Goal: Information Seeking & Learning: Understand process/instructions

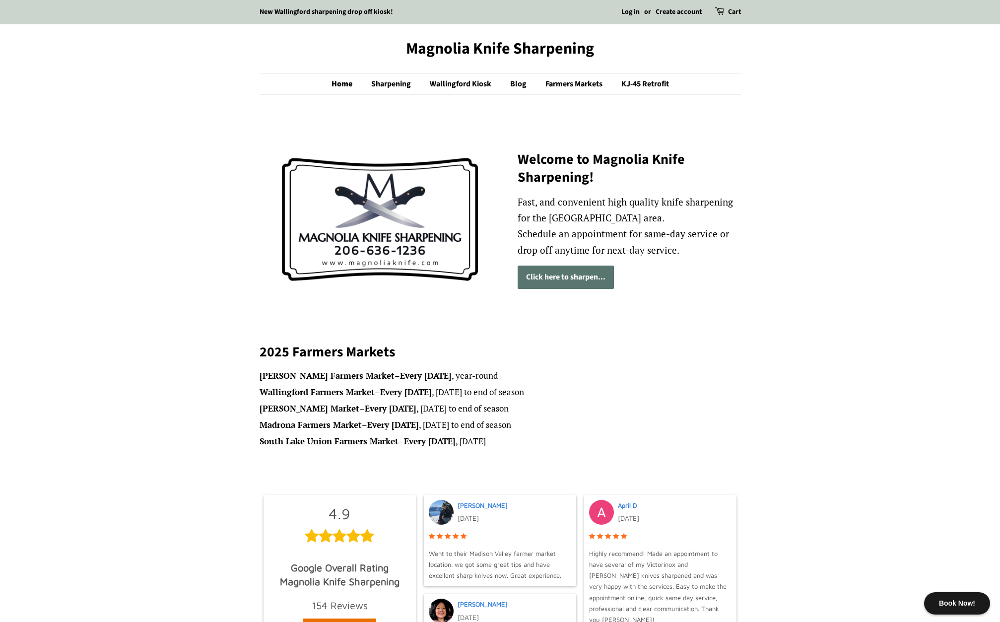
click at [583, 273] on link "Click here to sharpen..." at bounding box center [565, 276] width 96 height 23
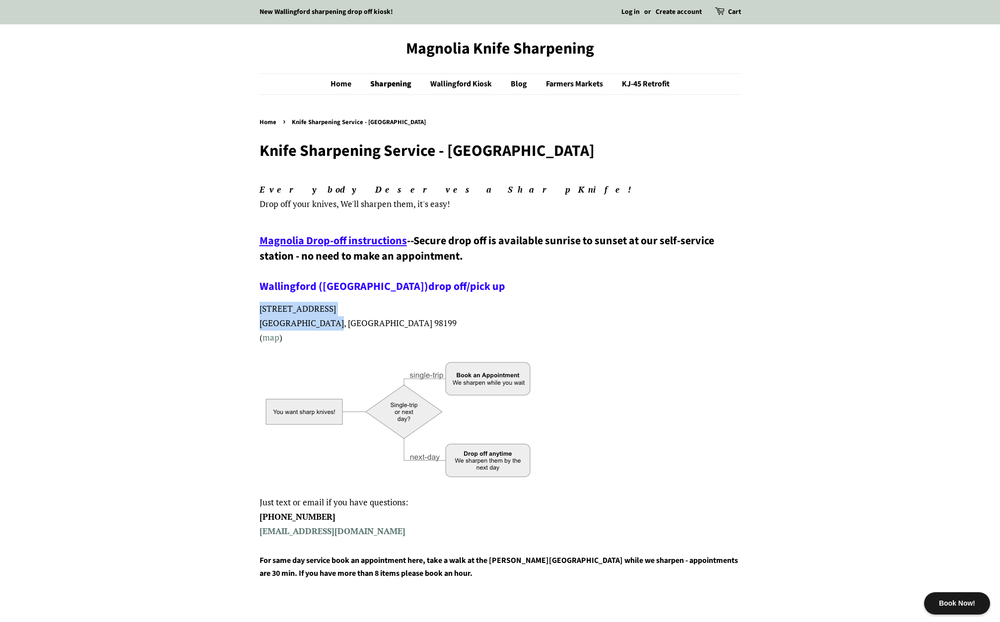
drag, startPoint x: 327, startPoint y: 323, endPoint x: 258, endPoint y: 310, distance: 70.7
click at [269, 337] on link "map" at bounding box center [270, 336] width 17 height 11
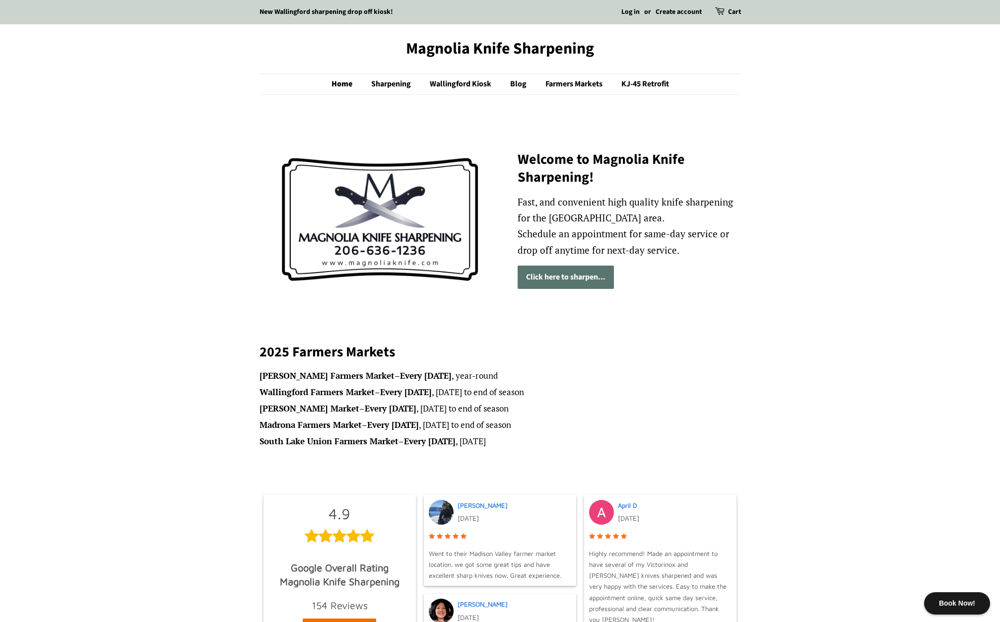
click at [565, 280] on link "Click here to sharpen..." at bounding box center [565, 276] width 96 height 23
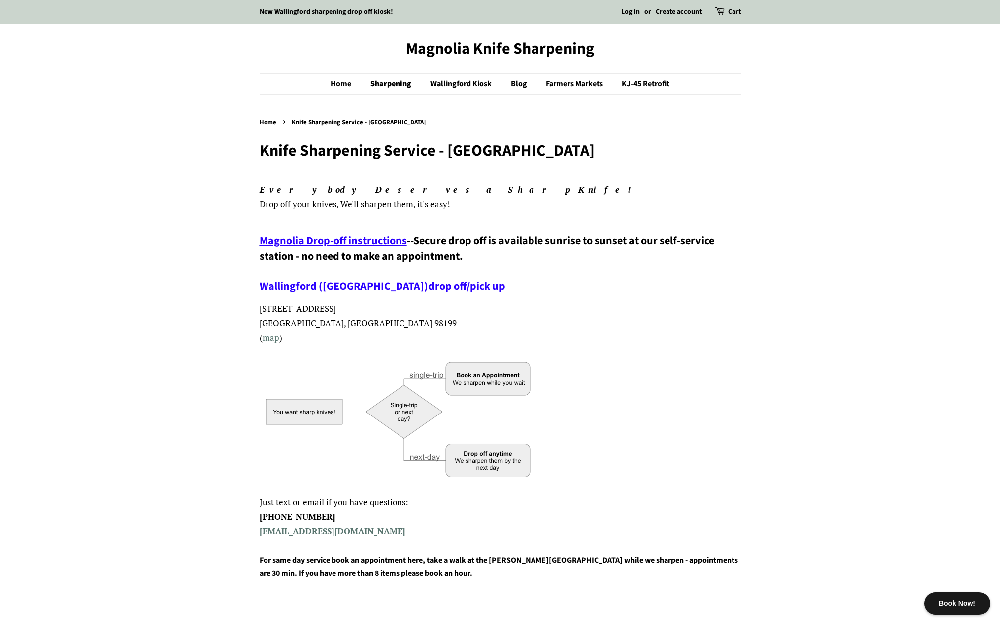
click at [370, 242] on span "Magnolia Drop-off instructions" at bounding box center [332, 241] width 147 height 16
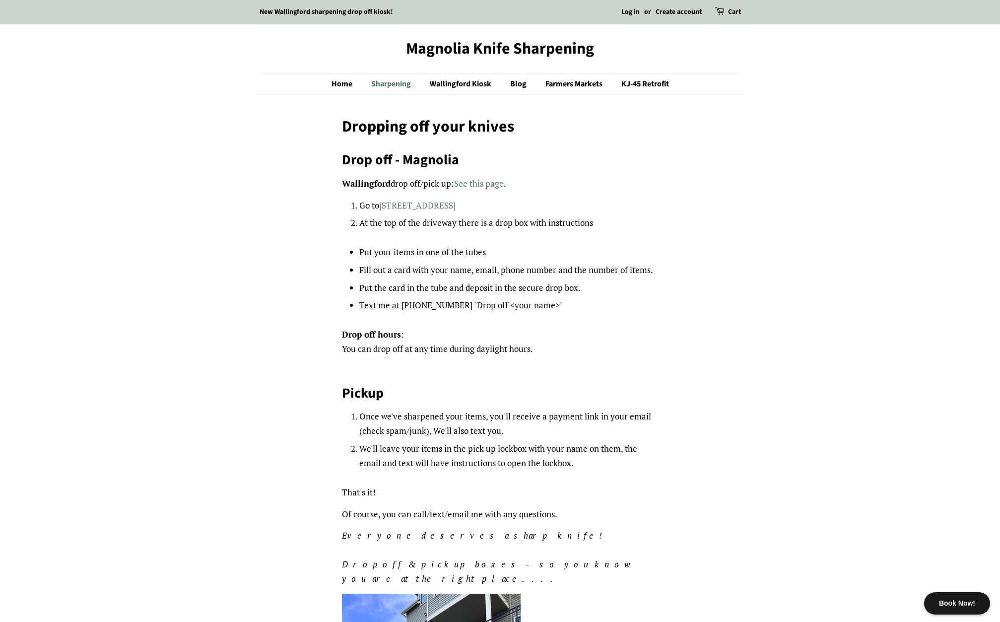
click at [386, 85] on link "Sharpening" at bounding box center [392, 84] width 57 height 20
